Goal: Task Accomplishment & Management: Manage account settings

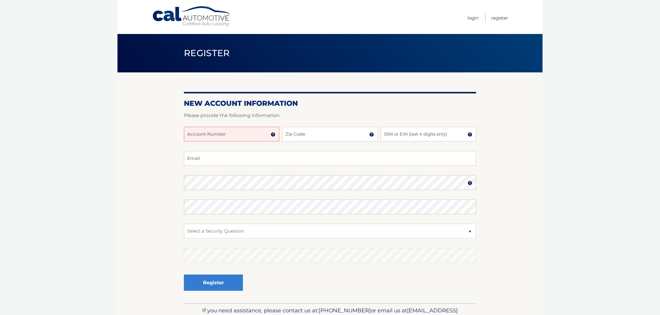
click at [237, 136] on input "Account Number" at bounding box center [231, 134] width 95 height 15
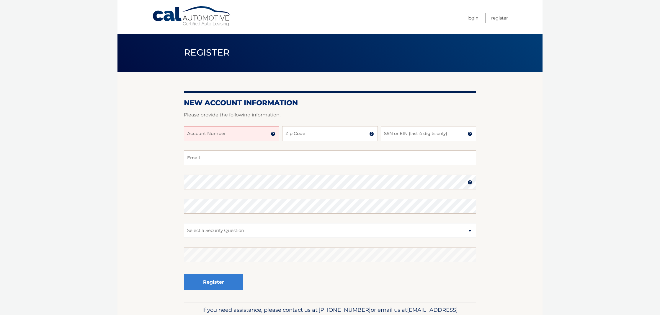
click at [271, 134] on img at bounding box center [273, 133] width 5 height 5
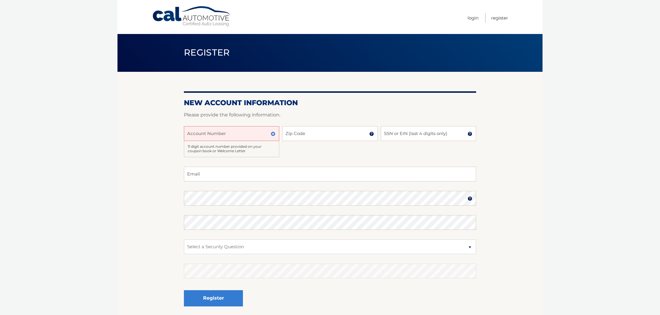
click at [260, 133] on input "Account Number" at bounding box center [231, 133] width 95 height 15
type input "44455988850"
type input "11580"
type input "4091"
select select "2"
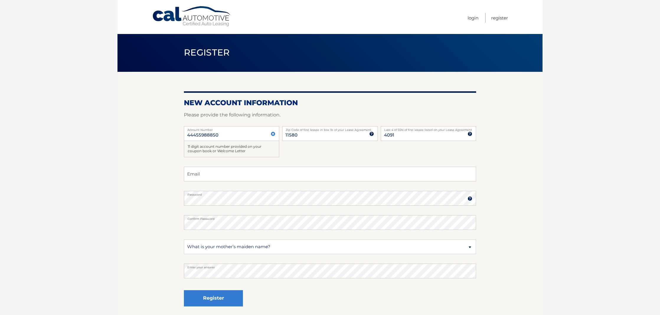
drag, startPoint x: 204, startPoint y: 282, endPoint x: 177, endPoint y: 278, distance: 27.2
click at [177, 278] on section "New Account Information Please provide the following information. 44455988850 A…" at bounding box center [330, 195] width 425 height 247
click at [209, 299] on button "Register" at bounding box center [213, 298] width 59 height 16
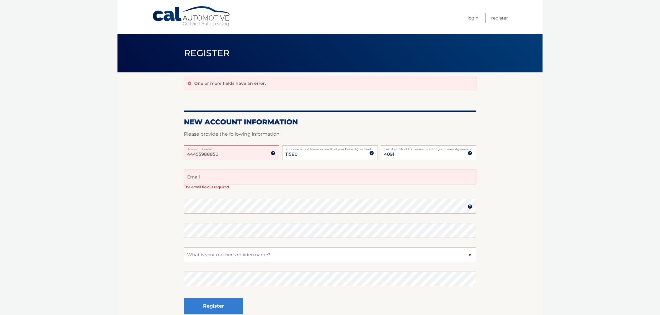
click at [220, 155] on input "44455988850" at bounding box center [231, 152] width 95 height 15
type input "patriciaguida13@gmail.com"
click at [226, 158] on input "44455988850" at bounding box center [231, 152] width 95 height 15
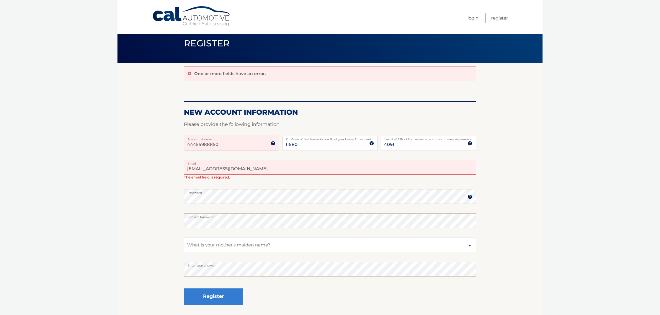
scroll to position [10, 0]
click at [216, 296] on button "Register" at bounding box center [213, 296] width 59 height 16
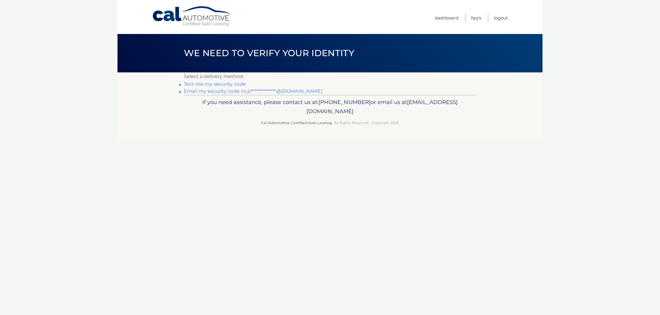
click at [205, 92] on link "**********" at bounding box center [253, 91] width 139 height 6
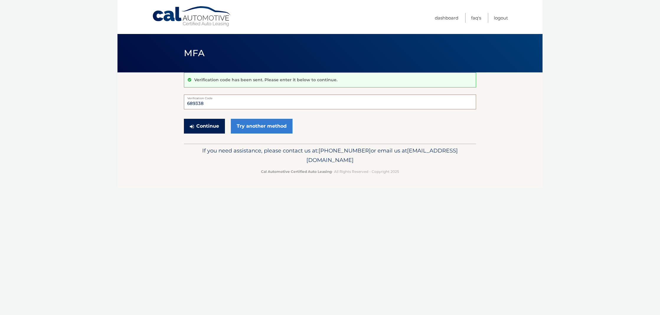
type input "689338"
click at [212, 124] on button "Continue" at bounding box center [204, 126] width 41 height 15
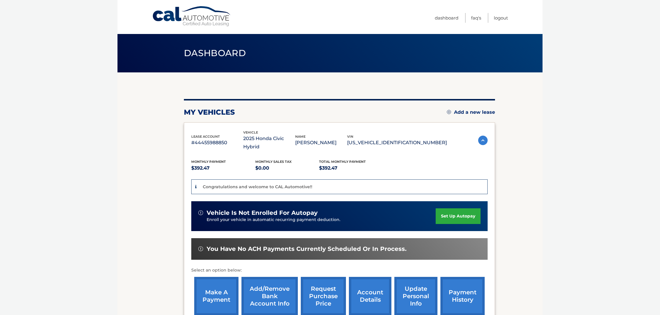
click at [462, 211] on link "set up autopay" at bounding box center [458, 216] width 45 height 16
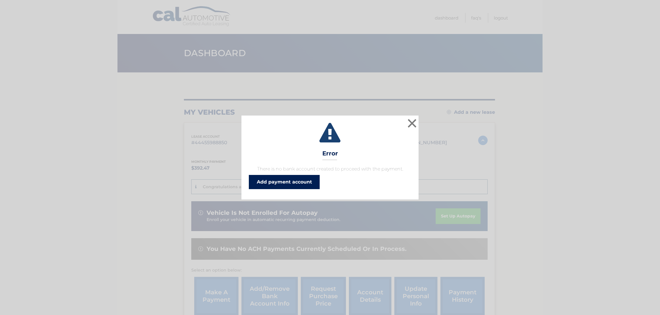
click at [308, 181] on link "Add payment account" at bounding box center [284, 182] width 71 height 14
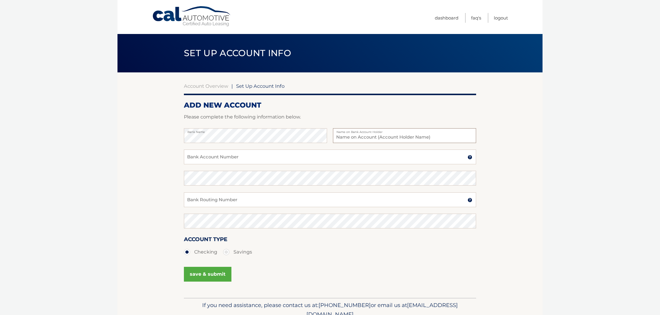
type input "Bank of America"
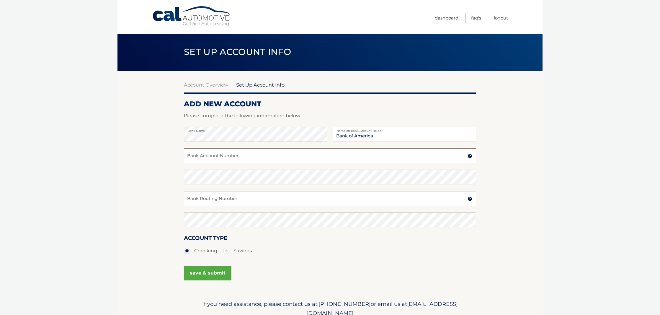
click at [248, 160] on input "Bank Account Number" at bounding box center [330, 155] width 292 height 15
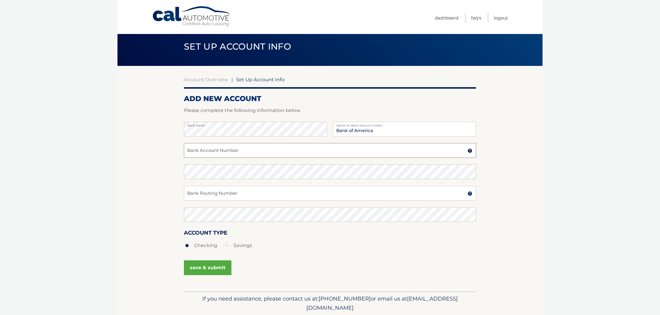
scroll to position [6, 0]
drag, startPoint x: 234, startPoint y: 153, endPoint x: 187, endPoint y: 153, distance: 47.8
click at [187, 153] on input "483010544076" at bounding box center [330, 150] width 292 height 15
type input "483010544076"
click at [193, 191] on input "Bank Routing Number" at bounding box center [330, 193] width 292 height 15
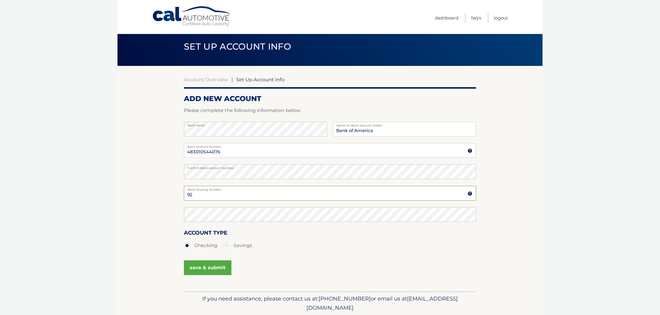
type input "9"
drag, startPoint x: 235, startPoint y: 197, endPoint x: 186, endPoint y: 196, distance: 49.0
click at [186, 196] on input "021000322" at bounding box center [330, 193] width 292 height 15
type input "021000322"
click at [218, 268] on button "save & submit" at bounding box center [208, 267] width 48 height 15
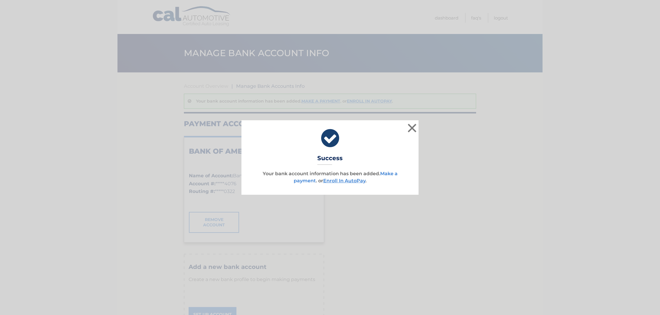
click at [387, 174] on link "Make a payment" at bounding box center [346, 177] width 104 height 13
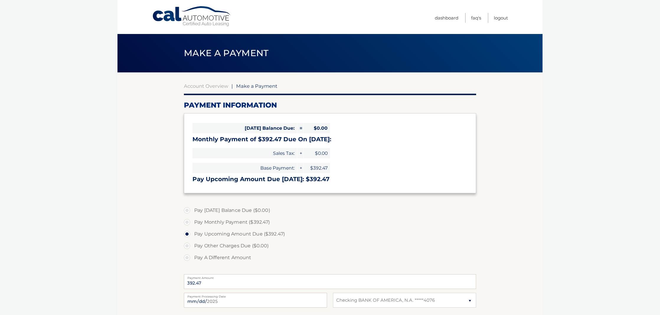
select select "YWEwNWFkYWQtMDYxZi00ZTFkLTgxOGQtYWEzNDNkNTY4NWM0"
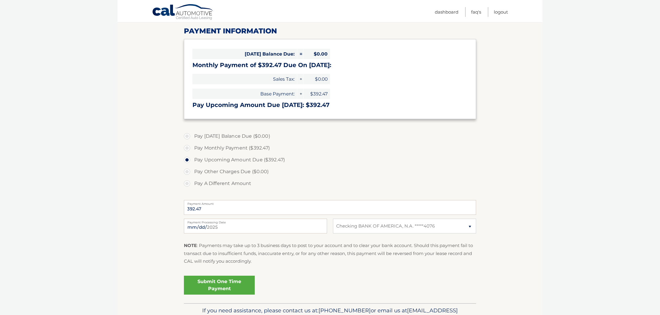
scroll to position [76, 0]
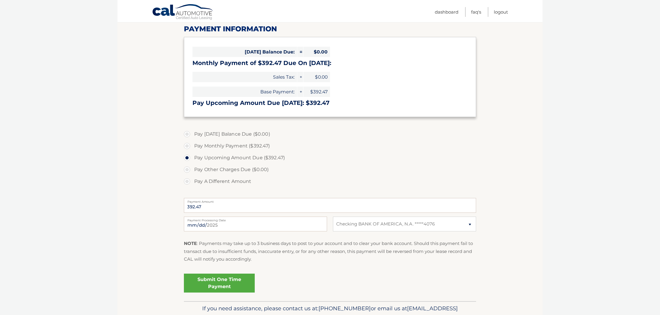
click at [185, 145] on label "Pay Monthly Payment ($392.47)" at bounding box center [330, 146] width 292 height 12
click at [186, 145] on input "Pay Monthly Payment ($392.47)" at bounding box center [189, 144] width 6 height 9
radio input "true"
click at [205, 226] on input "2025-08-23" at bounding box center [255, 223] width 143 height 15
click at [202, 226] on input "2025-08-26" at bounding box center [255, 223] width 143 height 15
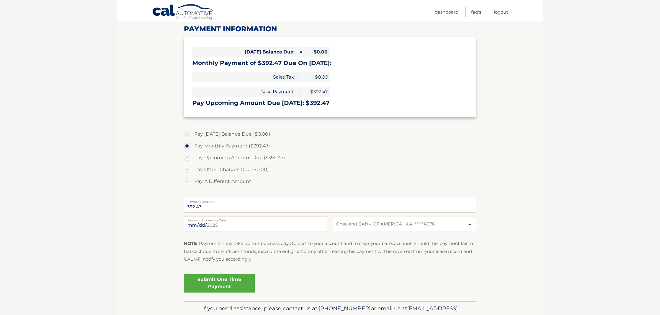
click at [239, 227] on input "2025-08-26" at bounding box center [255, 223] width 143 height 15
type input "2025-08-28"
click at [222, 283] on link "Submit One Time Payment" at bounding box center [219, 282] width 71 height 19
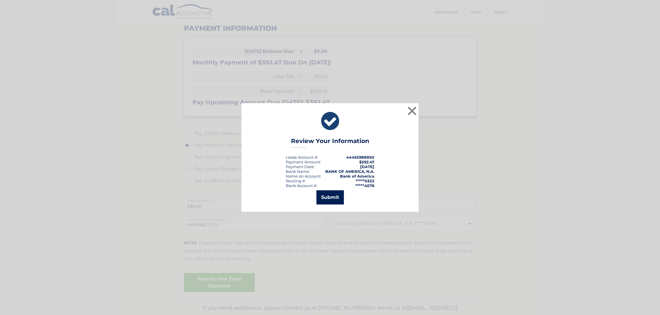
click at [332, 196] on button "Submit" at bounding box center [330, 197] width 27 height 14
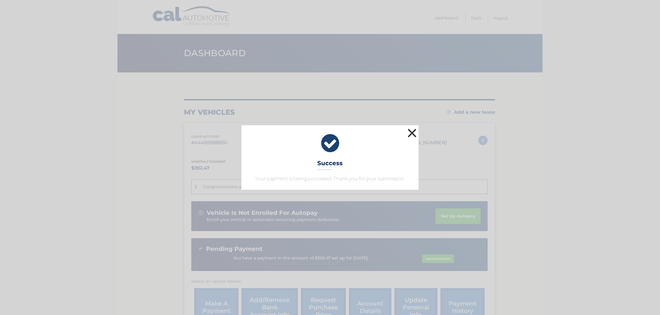
click at [410, 133] on button "×" at bounding box center [412, 133] width 12 height 12
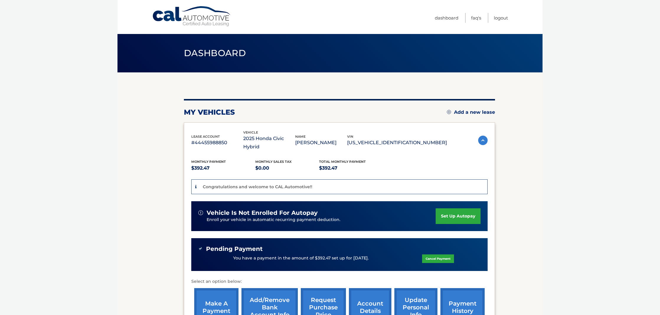
click at [444, 208] on link "set up autopay" at bounding box center [458, 216] width 45 height 16
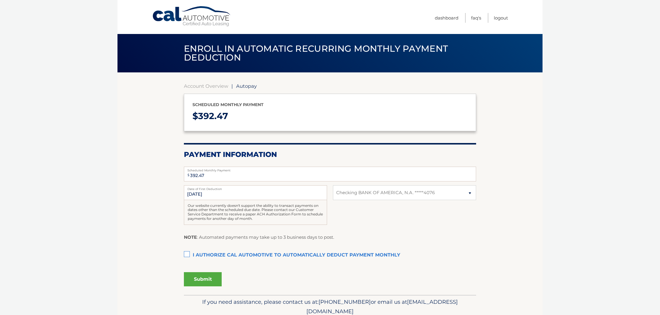
select select "YWEwNWFkYWQtMDYxZi00ZTFkLTgxOGQtYWEzNDNkNTY4NWM0"
click at [218, 195] on input "[DATE]" at bounding box center [255, 192] width 143 height 15
click at [195, 194] on input "[DATE]" at bounding box center [255, 192] width 143 height 15
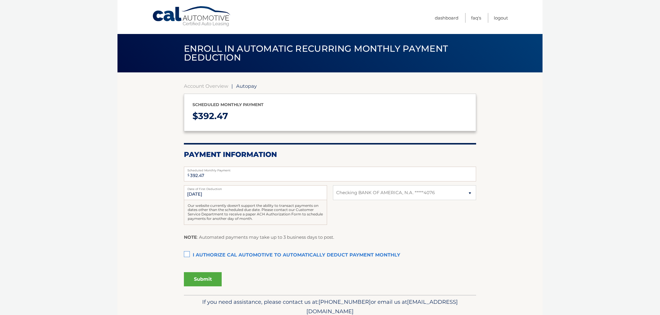
click at [187, 252] on label "I authorize cal automotive to automatically deduct payment monthly This checkbo…" at bounding box center [330, 255] width 292 height 12
click at [0, 0] on input "I authorize cal automotive to automatically deduct payment monthly This checkbo…" at bounding box center [0, 0] width 0 height 0
click at [195, 276] on button "Submit" at bounding box center [203, 279] width 38 height 14
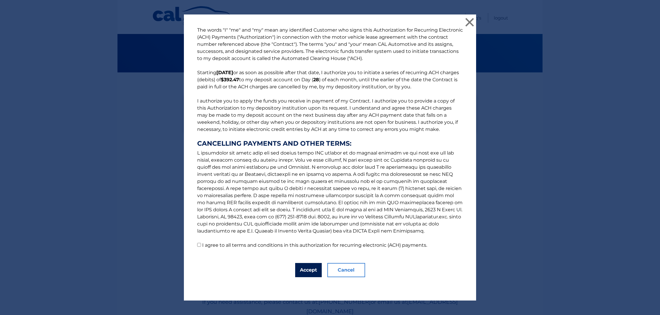
click at [308, 269] on button "Accept" at bounding box center [308, 270] width 27 height 14
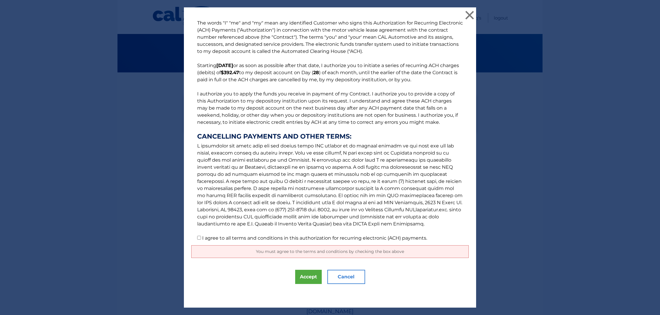
click at [200, 238] on input "I agree to all terms and conditions in this authorization for recurring electro…" at bounding box center [199, 238] width 4 height 4
checkbox input "true"
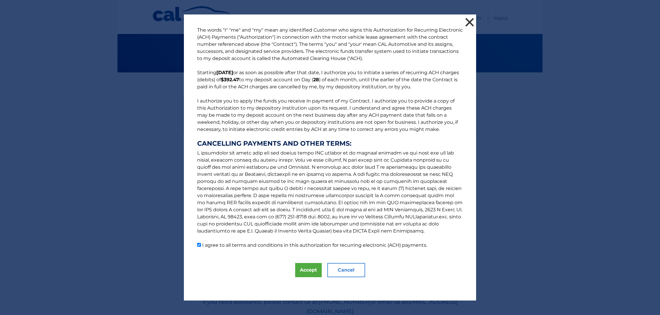
click at [465, 21] on button "×" at bounding box center [470, 22] width 12 height 12
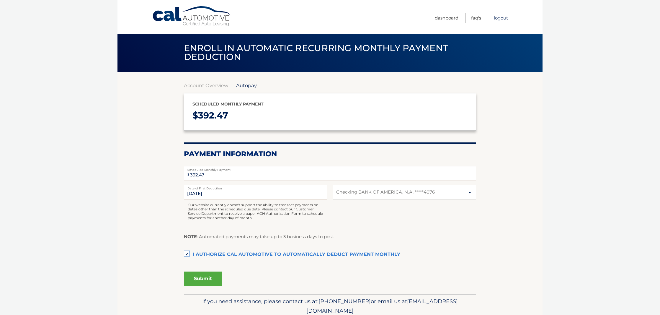
scroll to position [1, 0]
click at [188, 192] on input "[DATE]" at bounding box center [255, 192] width 143 height 15
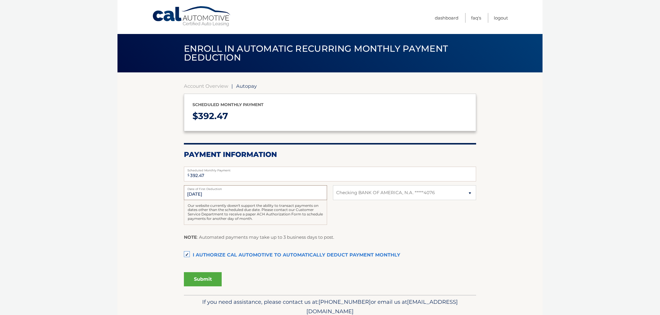
scroll to position [1, 0]
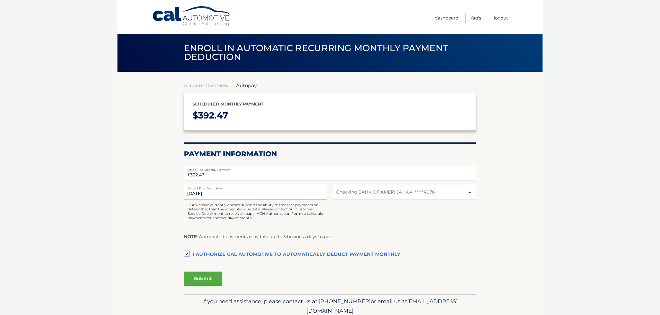
click at [188, 193] on input "[DATE]" at bounding box center [255, 192] width 143 height 15
click at [189, 192] on input "8/28/2025" at bounding box center [255, 192] width 143 height 15
click at [444, 19] on link "Dashboard" at bounding box center [447, 18] width 24 height 10
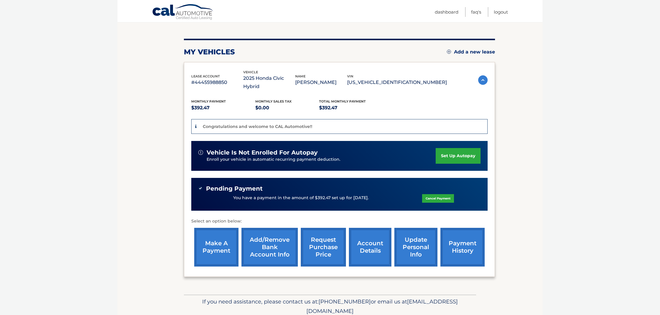
scroll to position [64, 0]
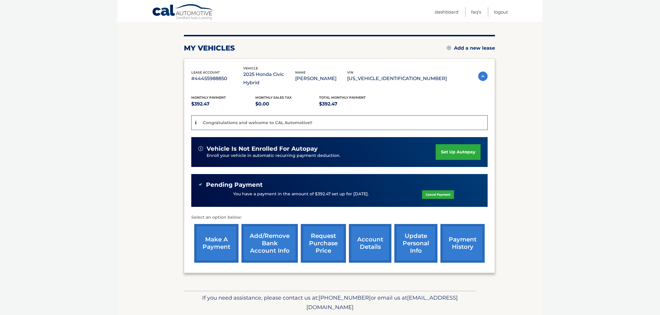
click at [428, 190] on link "Cancel Payment" at bounding box center [438, 194] width 32 height 9
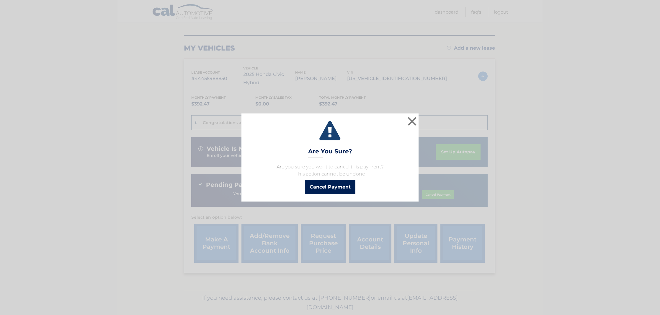
click at [344, 183] on button "Cancel Payment" at bounding box center [330, 187] width 50 height 14
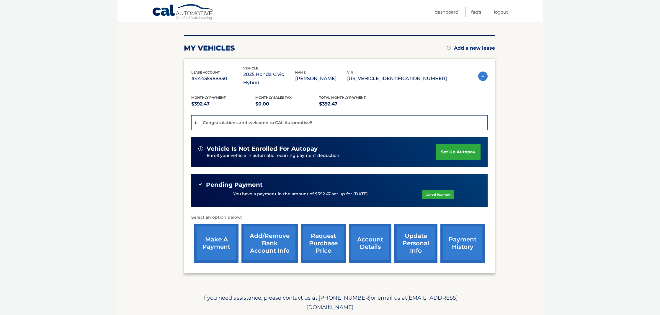
click at [448, 144] on link "set up autopay" at bounding box center [458, 152] width 45 height 16
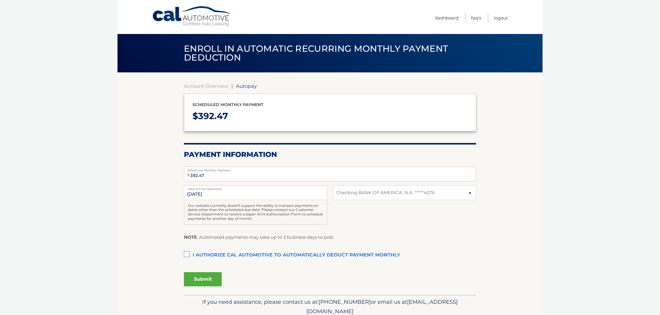
select select "YWEwNWFkYWQtMDYxZi00ZTFkLTgxOGQtYWEzNDNkNTY4NWM0"
click at [451, 17] on link "Dashboard" at bounding box center [447, 18] width 24 height 10
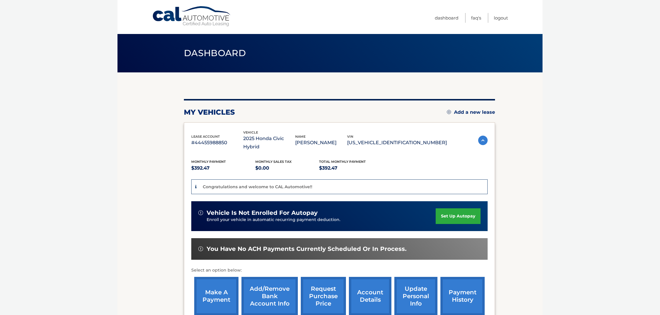
scroll to position [1, 0]
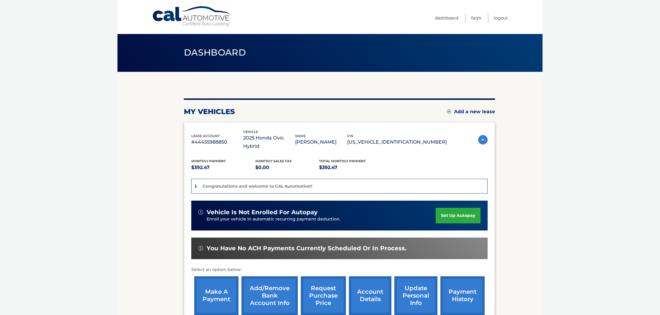
click at [452, 210] on link "set up autopay" at bounding box center [458, 216] width 45 height 16
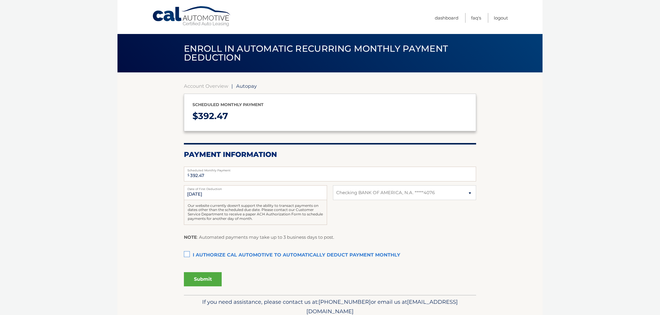
select select "YWEwNWFkYWQtMDYxZi00ZTFkLTgxOGQtYWEzNDNkNTY4NWM0"
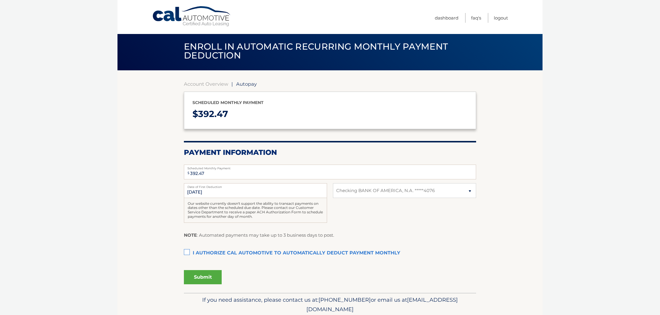
click at [185, 253] on label "I authorize cal automotive to automatically deduct payment monthly This checkbo…" at bounding box center [330, 253] width 292 height 12
click at [0, 0] on input "I authorize cal automotive to automatically deduct payment monthly This checkbo…" at bounding box center [0, 0] width 0 height 0
click at [195, 274] on button "Submit" at bounding box center [203, 277] width 38 height 14
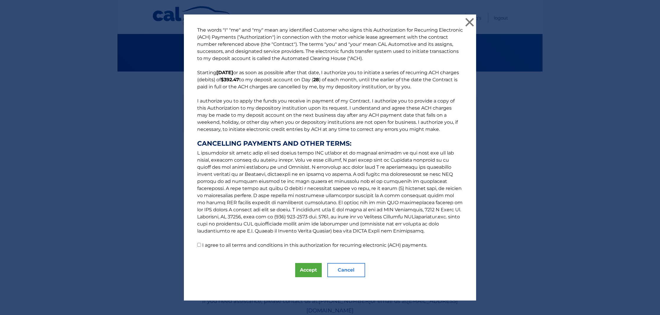
click at [201, 244] on p "The words "I" "me" and "my" mean any identified Customer who signs this Authori…" at bounding box center [330, 138] width 278 height 222
click at [200, 245] on input "I agree to all terms and conditions in this authorization for recurring electro…" at bounding box center [199, 245] width 4 height 4
checkbox input "true"
click at [299, 270] on button "Accept" at bounding box center [308, 270] width 27 height 14
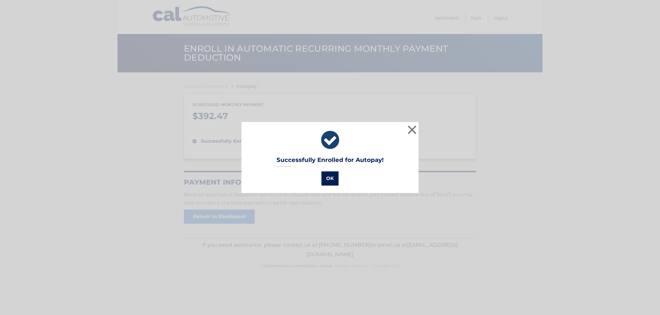
click at [328, 177] on button "OK" at bounding box center [330, 178] width 17 height 14
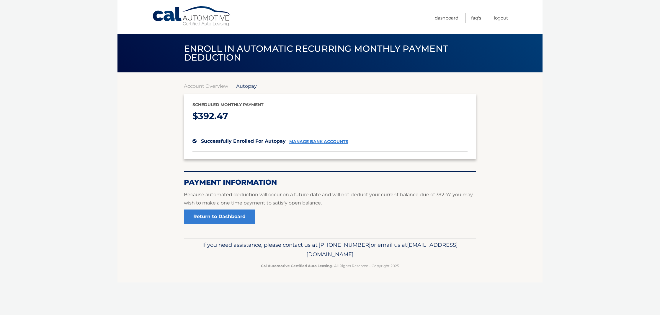
scroll to position [0, 0]
click at [212, 219] on link "Return to Dashboard" at bounding box center [219, 216] width 71 height 14
